Goal: Navigation & Orientation: Find specific page/section

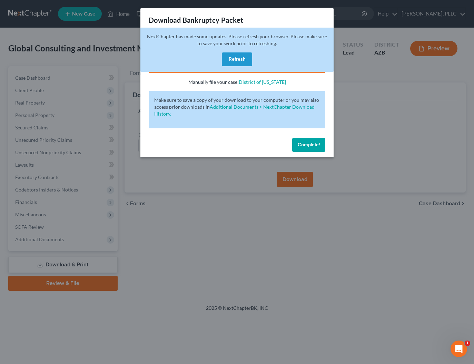
click at [244, 62] on button "Refresh" at bounding box center [237, 59] width 30 height 14
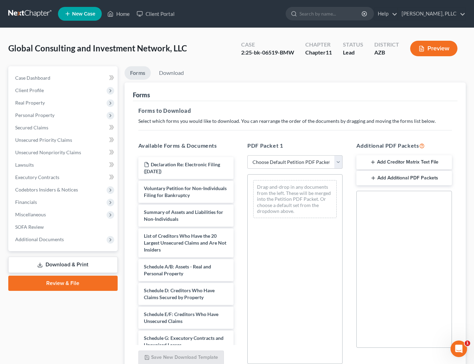
click at [25, 13] on link at bounding box center [30, 14] width 44 height 12
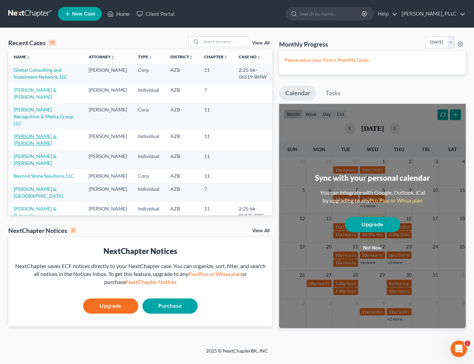
click at [32, 139] on link "Schaefer, John & Sandra" at bounding box center [35, 139] width 43 height 13
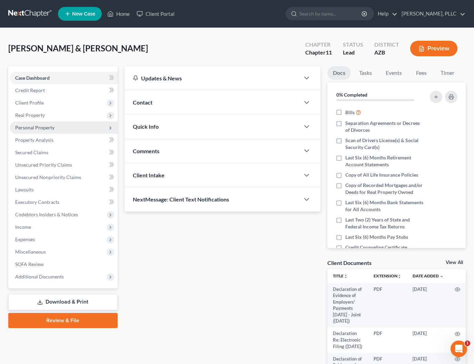
click at [39, 126] on span "Personal Property" at bounding box center [34, 128] width 39 height 6
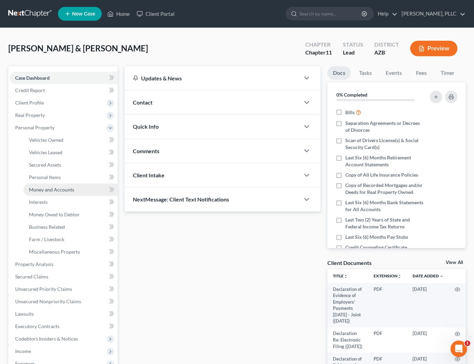
click at [42, 190] on span "Money and Accounts" at bounding box center [51, 190] width 45 height 6
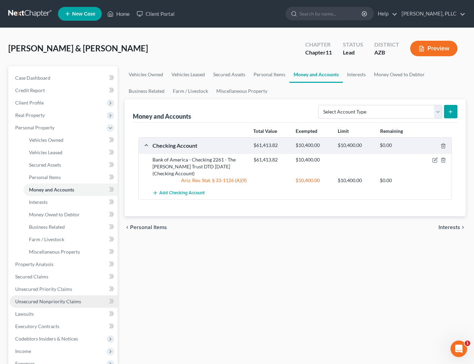
click at [43, 300] on span "Unsecured Nonpriority Claims" at bounding box center [48, 302] width 66 height 6
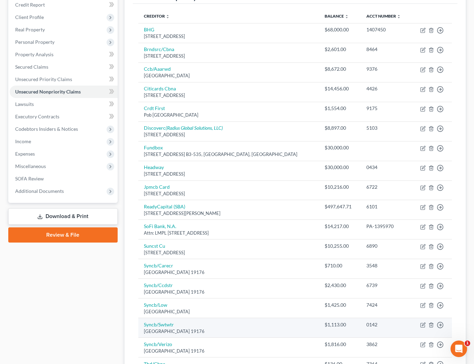
scroll to position [85, 0]
